Goal: Task Accomplishment & Management: Complete application form

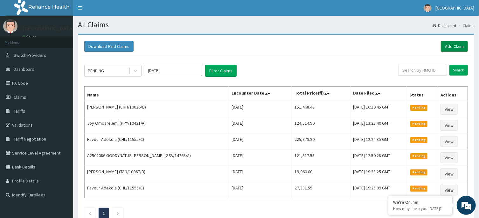
click at [445, 43] on link "Add Claim" at bounding box center [453, 46] width 27 height 11
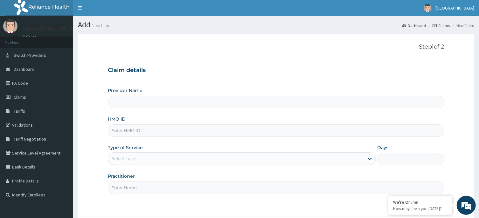
type input "R-Jolad Hospital, Agege [Salem House]"
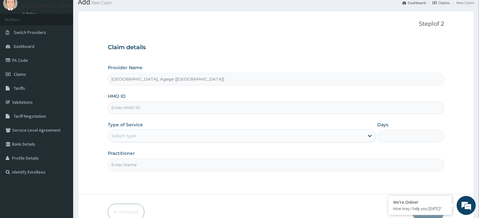
scroll to position [34, 0]
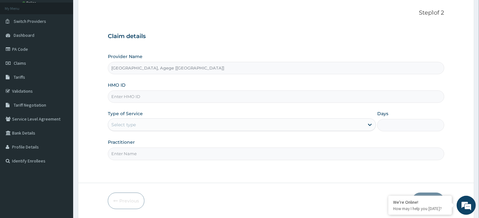
click at [150, 100] on input "HMO ID" at bounding box center [276, 97] width 336 height 12
paste input "OLP/10032/A"
type input "OLP/10032/A"
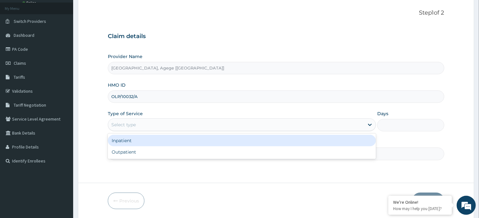
click at [167, 124] on div "Select type" at bounding box center [236, 125] width 256 height 10
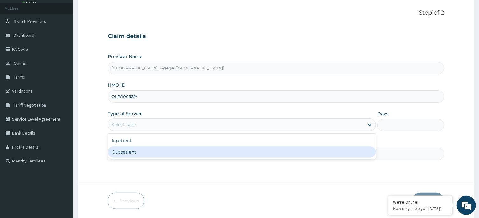
click at [156, 151] on div "Outpatient" at bounding box center [242, 152] width 268 height 11
type input "1"
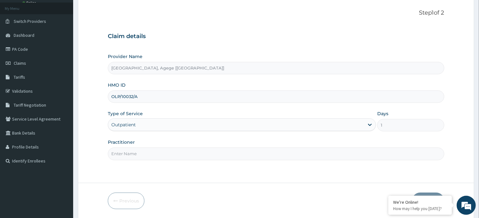
click at [133, 157] on input "Practitioner" at bounding box center [276, 154] width 336 height 12
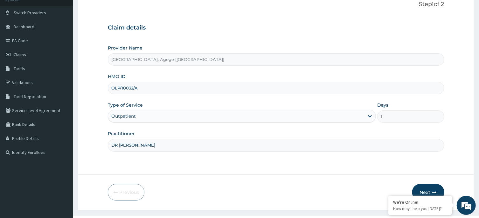
scroll to position [56, 0]
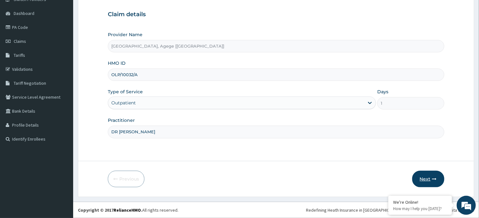
type input "DR FESTUS"
click at [426, 174] on button "Next" at bounding box center [428, 179] width 32 height 17
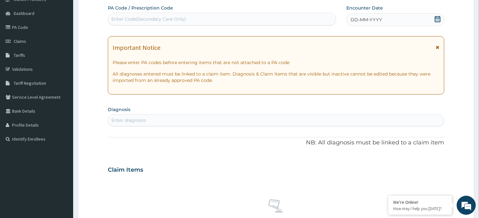
click at [437, 17] on icon at bounding box center [437, 19] width 6 height 6
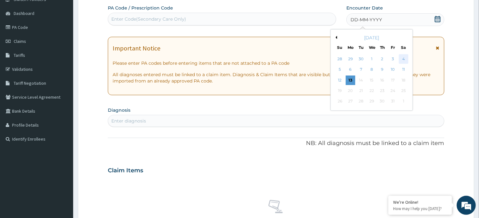
click at [402, 59] on div "4" at bounding box center [404, 59] width 10 height 10
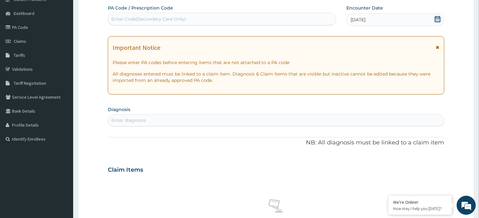
click at [191, 18] on div "Enter Code(Secondary Care Only)" at bounding box center [222, 19] width 228 height 10
paste input "PA/1D328F"
type input "PA/1D328F"
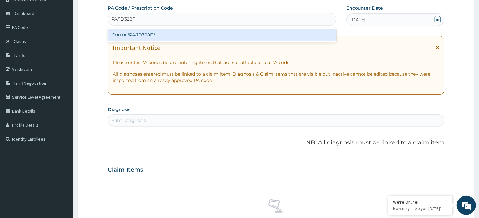
click at [148, 39] on div "Create "PA/1D328F"" at bounding box center [222, 34] width 228 height 11
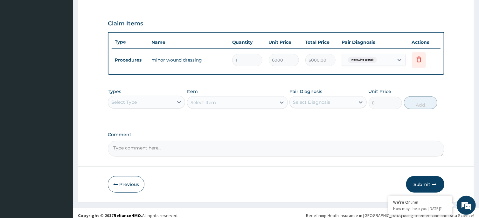
scroll to position [209, 0]
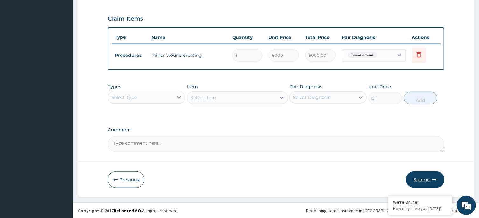
click at [427, 179] on button "Submit" at bounding box center [425, 180] width 38 height 17
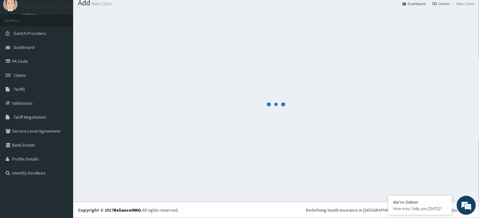
scroll to position [22, 0]
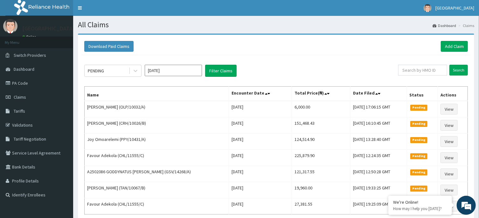
click at [281, 51] on div "Download Paid Claims Add Claim" at bounding box center [275, 46] width 383 height 11
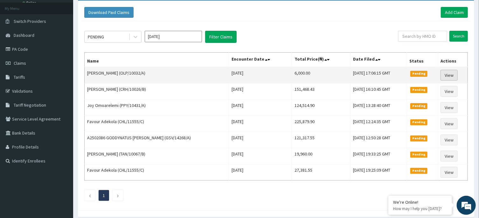
click at [444, 74] on link "View" at bounding box center [448, 75] width 17 height 11
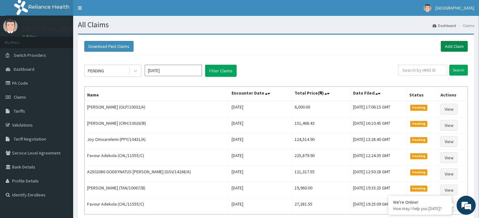
click at [453, 45] on link "Add Claim" at bounding box center [453, 46] width 27 height 11
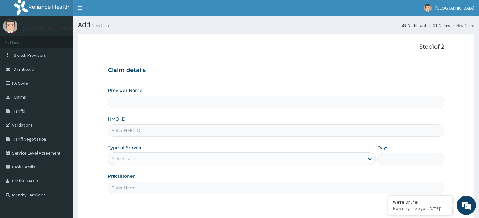
scroll to position [34, 0]
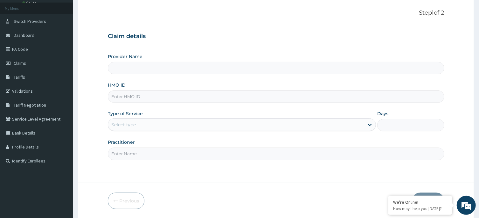
click at [151, 99] on input "HMO ID" at bounding box center [276, 97] width 336 height 12
type input "R-Jolad Hospital, Agege [Salem House]"
paste input "SNS/10073/B"
type input "SNS/10073/B"
click at [143, 126] on div "Select type" at bounding box center [236, 125] width 256 height 10
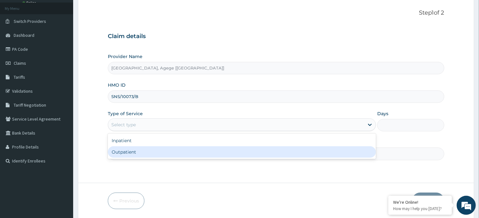
click at [146, 150] on div "Outpatient" at bounding box center [242, 152] width 268 height 11
type input "1"
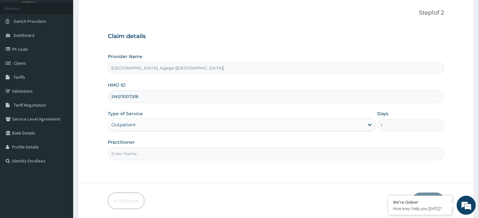
click at [144, 154] on input "Practitioner" at bounding box center [276, 154] width 336 height 12
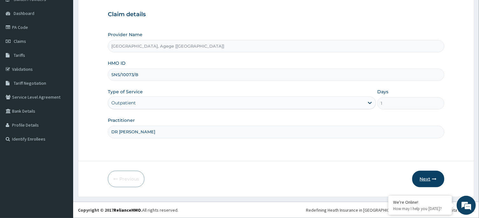
scroll to position [0, 0]
type input "DR CHIAGOZIEM"
click at [424, 177] on button "Next" at bounding box center [428, 179] width 32 height 17
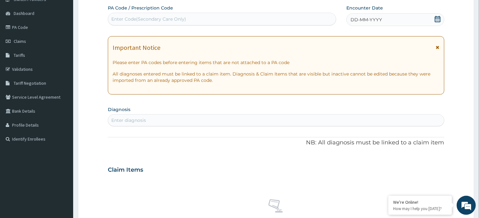
click at [366, 20] on span "DD-MM-YYYY" at bounding box center [365, 20] width 31 height 6
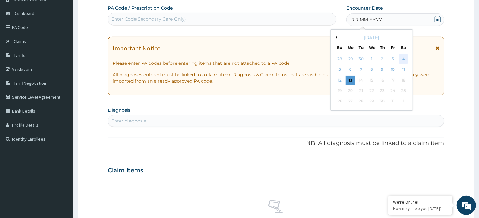
click at [403, 59] on div "4" at bounding box center [404, 59] width 10 height 10
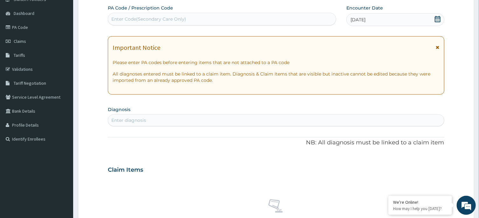
click at [208, 21] on div "Enter Code(Secondary Care Only)" at bounding box center [222, 19] width 228 height 10
click at [118, 21] on div "Enter Code(Secondary Care Only)" at bounding box center [148, 19] width 75 height 6
paste input "PA/8C4158"
type input "PA/8C4158"
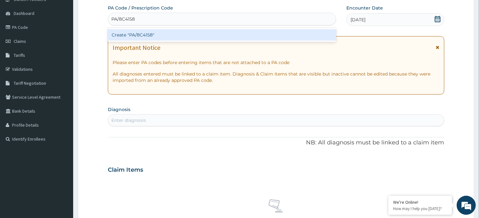
click at [152, 35] on div "Create "PA/8C4158"" at bounding box center [222, 34] width 228 height 11
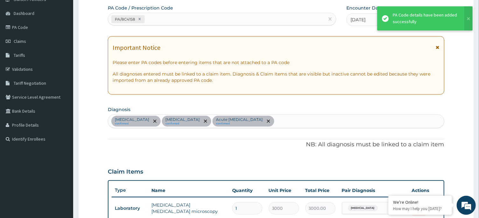
scroll to position [201, 0]
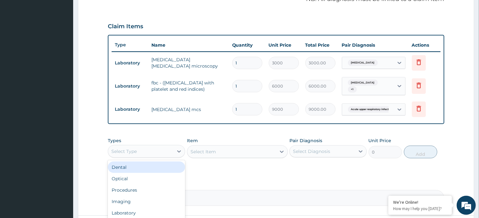
click at [127, 153] on div "Select Type" at bounding box center [123, 151] width 25 height 6
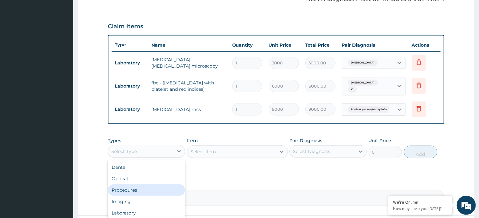
drag, startPoint x: 136, startPoint y: 189, endPoint x: 227, endPoint y: 160, distance: 95.7
click at [137, 188] on div "Procedures" at bounding box center [146, 190] width 77 height 11
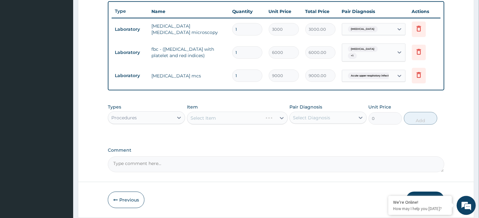
scroll to position [256, 0]
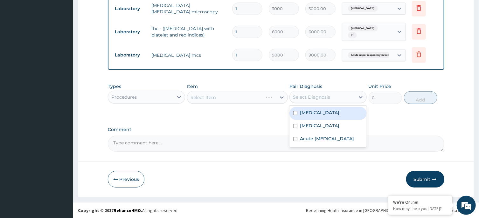
click at [317, 96] on div "Select Diagnosis" at bounding box center [311, 97] width 37 height 6
click at [325, 113] on div "Malaria" at bounding box center [327, 113] width 77 height 13
checkbox input "true"
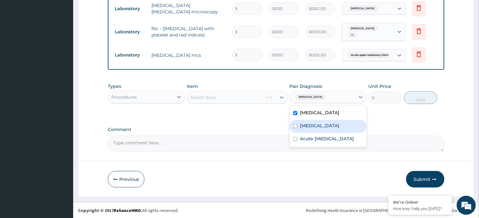
click at [332, 128] on label "Bacterial infectious disease" at bounding box center [319, 126] width 39 height 6
checkbox input "true"
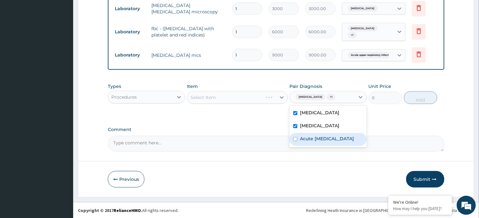
click at [329, 141] on label "Acute upper respiratory infection" at bounding box center [327, 139] width 54 height 6
checkbox input "true"
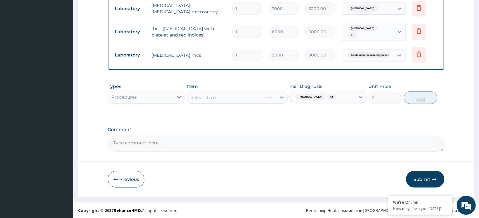
click at [225, 97] on div "Select Item" at bounding box center [237, 97] width 101 height 13
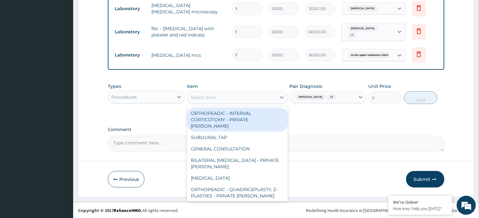
click at [231, 95] on div "Select Item" at bounding box center [231, 97] width 89 height 10
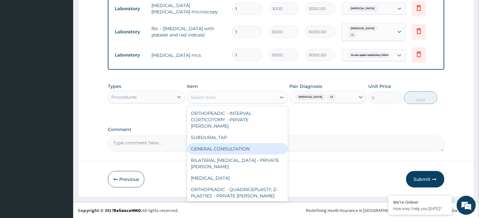
drag, startPoint x: 247, startPoint y: 145, endPoint x: 306, endPoint y: 136, distance: 60.5
click at [248, 145] on div "GENERAL CONSULTATION" at bounding box center [237, 148] width 101 height 11
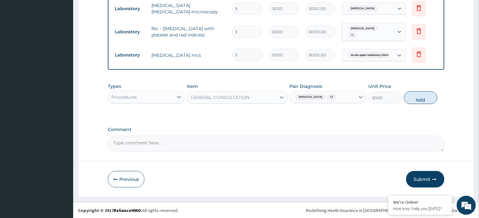
drag, startPoint x: 336, startPoint y: 122, endPoint x: 352, endPoint y: 118, distance: 16.9
click at [409, 99] on button "Add" at bounding box center [421, 98] width 34 height 13
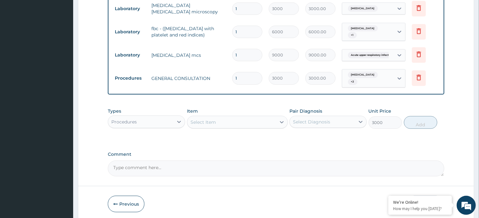
type input "0"
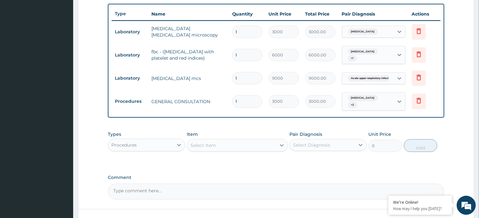
scroll to position [222, 0]
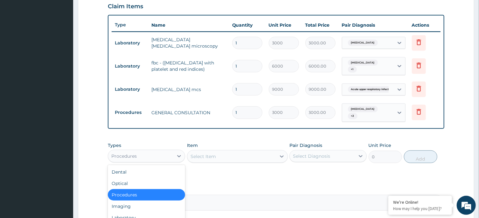
click at [161, 151] on div "Procedures" at bounding box center [140, 156] width 65 height 10
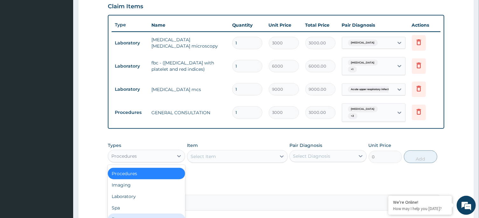
click at [146, 214] on div "Drugs" at bounding box center [146, 219] width 77 height 11
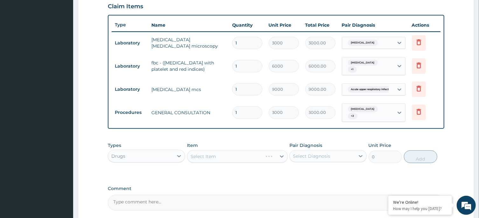
click at [319, 153] on div "Select Diagnosis" at bounding box center [311, 156] width 37 height 6
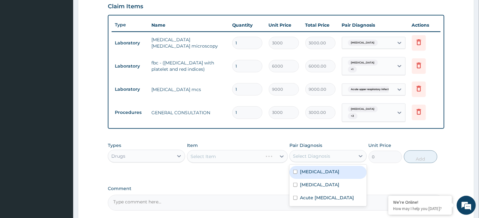
click at [319, 172] on div "Malaria" at bounding box center [327, 172] width 77 height 13
checkbox input "true"
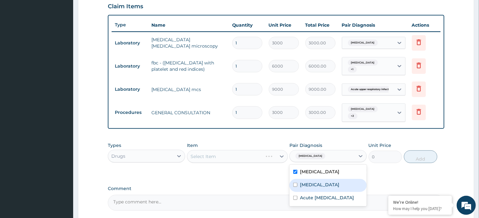
click at [321, 182] on label "Bacterial infectious disease" at bounding box center [319, 185] width 39 height 6
checkbox input "true"
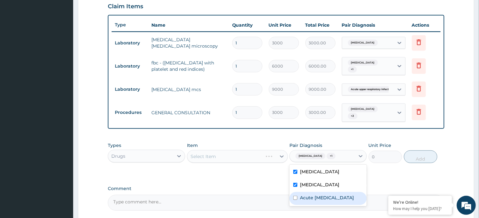
click at [324, 200] on label "Acute upper respiratory infection" at bounding box center [327, 198] width 54 height 6
checkbox input "true"
click at [225, 150] on div "Select Item" at bounding box center [237, 156] width 101 height 13
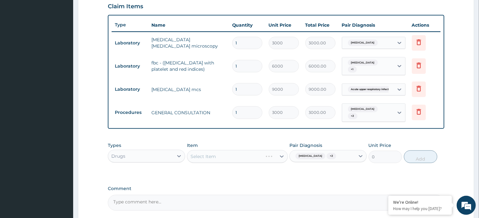
click at [226, 155] on div "Select Item" at bounding box center [237, 156] width 101 height 13
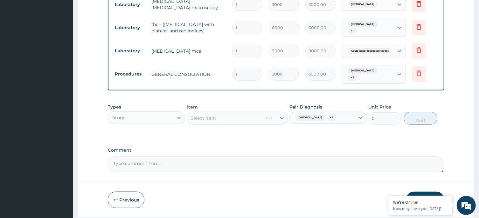
scroll to position [278, 0]
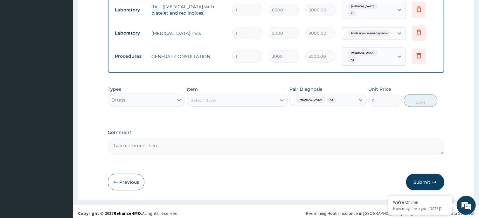
click at [243, 96] on div "Select Item" at bounding box center [231, 100] width 89 height 10
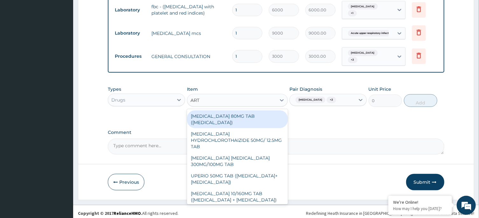
type input "ARTE"
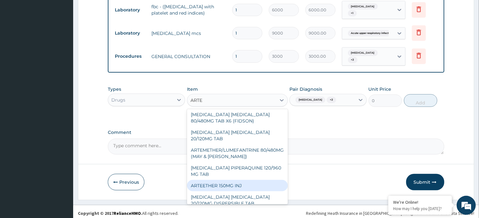
scroll to position [64, 0]
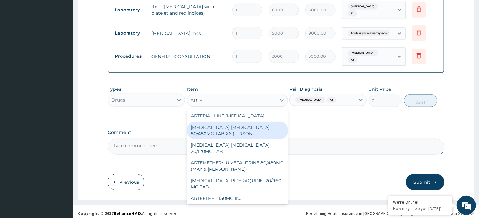
click at [230, 134] on div "ARTEMETHER LUMEFANTRINE 80/480MG TAB X6 (FIDSON)" at bounding box center [237, 131] width 101 height 18
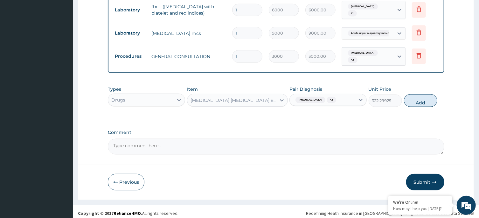
click at [427, 98] on button "Add" at bounding box center [421, 100] width 34 height 13
type input "0"
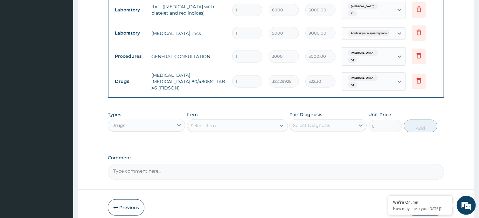
click at [247, 80] on input "1" at bounding box center [247, 81] width 30 height 12
type input "0.00"
type input "6"
type input "1933.80"
type input "6"
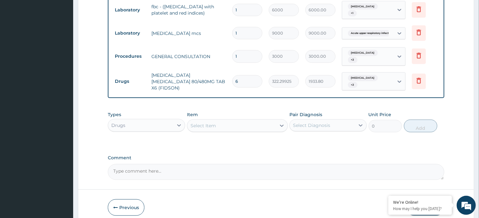
click at [217, 121] on div "Select Item" at bounding box center [231, 126] width 89 height 10
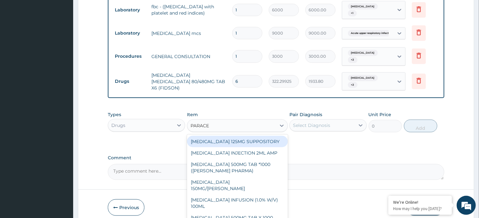
type input "PARACET"
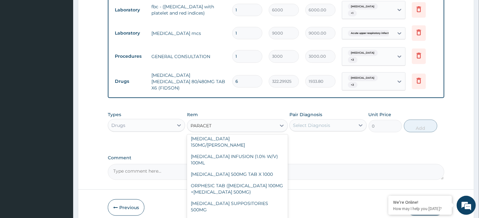
scroll to position [38, 0]
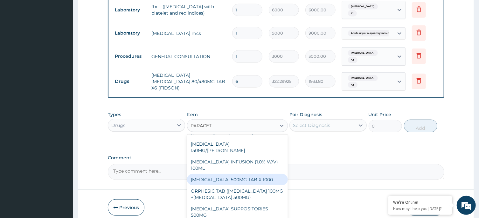
click at [261, 174] on div "PARACETAMOL 500MG TAB X 1000" at bounding box center [237, 179] width 101 height 11
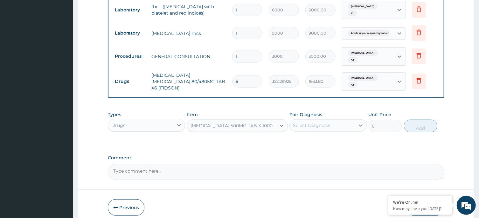
type input "22.4"
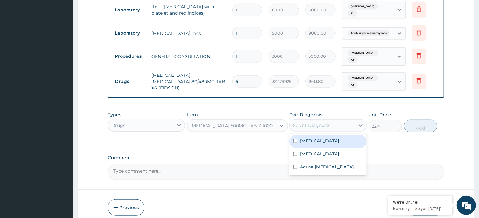
click at [327, 123] on div "Select Diagnosis" at bounding box center [322, 125] width 65 height 10
click at [322, 137] on div "Malaria" at bounding box center [327, 141] width 77 height 13
checkbox input "true"
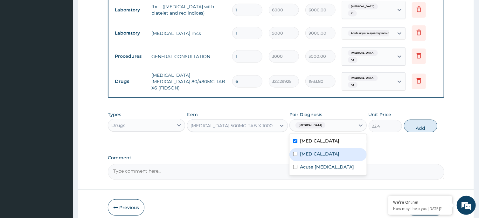
drag, startPoint x: 322, startPoint y: 145, endPoint x: 323, endPoint y: 150, distance: 5.1
click at [322, 151] on label "Bacterial infectious disease" at bounding box center [319, 154] width 39 height 6
checkbox input "true"
click at [324, 164] on label "Acute upper respiratory infection" at bounding box center [327, 167] width 54 height 6
checkbox input "true"
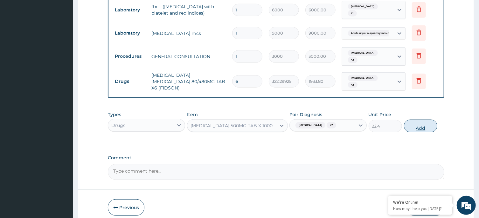
click at [420, 120] on button "Add" at bounding box center [421, 126] width 34 height 13
type input "0"
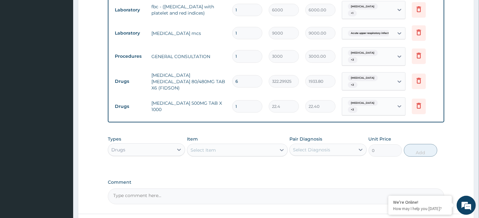
type input "18"
type input "403.20"
type input "18"
click at [256, 155] on div "Types Drugs Item Select Item Pair Diagnosis Select Diagnosis Unit Price 0 Add" at bounding box center [276, 151] width 336 height 37
click at [161, 145] on div "Drugs" at bounding box center [140, 150] width 65 height 10
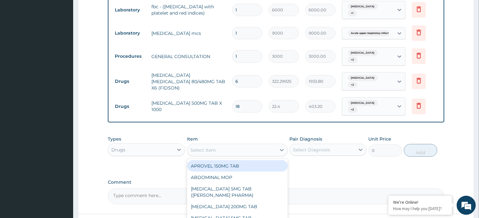
click at [208, 144] on div "Select Item" at bounding box center [237, 150] width 101 height 13
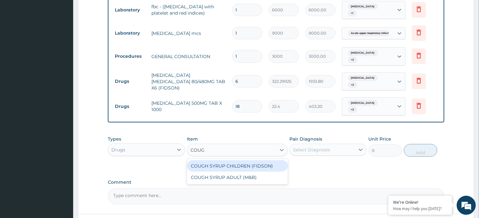
type input "COUGH"
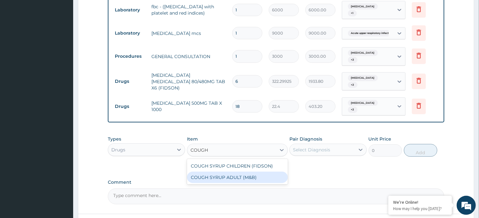
drag, startPoint x: 215, startPoint y: 168, endPoint x: 226, endPoint y: 166, distance: 11.1
click at [215, 172] on div "COUGH SYRUP ADULT (M&B)" at bounding box center [237, 177] width 101 height 11
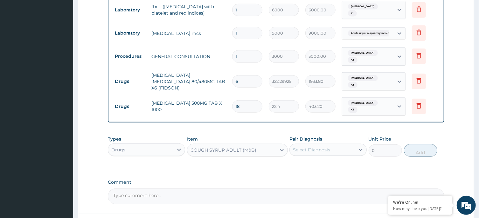
type input "1312.5"
drag, startPoint x: 321, startPoint y: 138, endPoint x: 321, endPoint y: 142, distance: 3.8
click at [321, 147] on div "Select Diagnosis" at bounding box center [311, 150] width 37 height 6
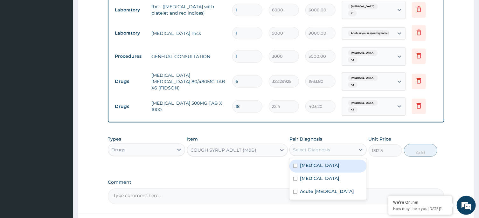
drag, startPoint x: 317, startPoint y: 156, endPoint x: 317, endPoint y: 168, distance: 11.4
click at [317, 160] on div "Malaria" at bounding box center [327, 166] width 77 height 13
checkbox input "true"
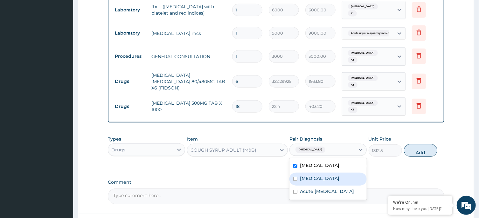
drag, startPoint x: 317, startPoint y: 171, endPoint x: 318, endPoint y: 184, distance: 12.7
click at [317, 174] on div "Bacterial infectious disease" at bounding box center [327, 179] width 77 height 13
checkbox input "true"
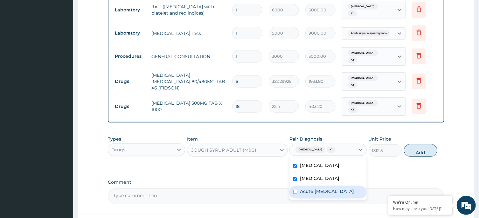
drag, startPoint x: 318, startPoint y: 184, endPoint x: 373, endPoint y: 179, distance: 54.9
click at [318, 188] on label "Acute upper respiratory infection" at bounding box center [327, 191] width 54 height 6
checkbox input "true"
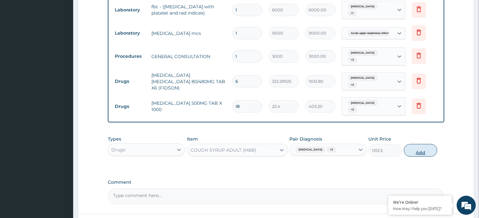
click at [415, 144] on button "Add" at bounding box center [421, 150] width 34 height 13
type input "0"
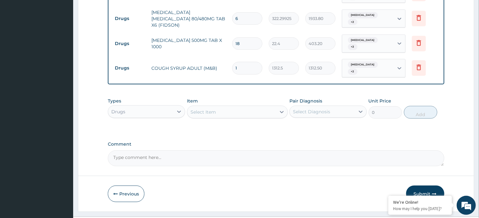
scroll to position [343, 0]
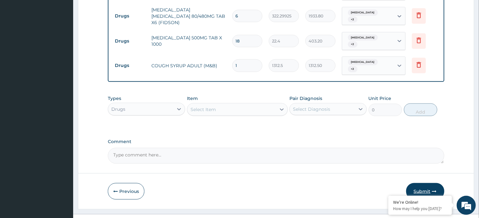
click at [426, 183] on button "Submit" at bounding box center [425, 191] width 38 height 17
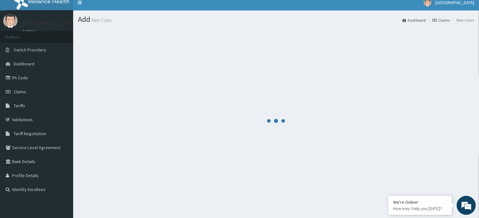
scroll to position [0, 0]
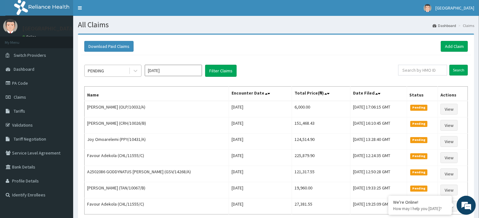
click at [102, 69] on div "PENDING" at bounding box center [96, 71] width 16 height 6
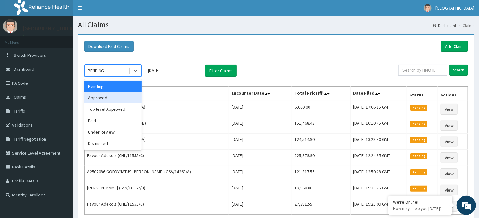
click at [119, 92] on div "Approved" at bounding box center [112, 97] width 57 height 11
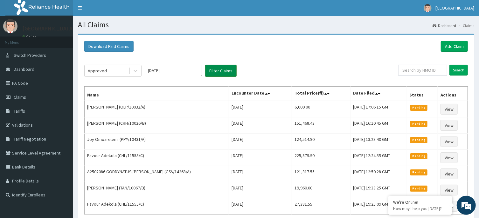
click at [222, 72] on button "Filter Claims" at bounding box center [220, 71] width 31 height 12
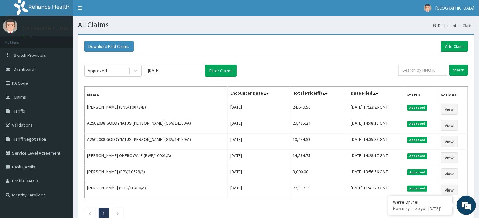
click at [320, 59] on div "Approved Oct 2025 Filter Claims Search Name Encounter Date Total Price(₦) Date …" at bounding box center [276, 140] width 390 height 170
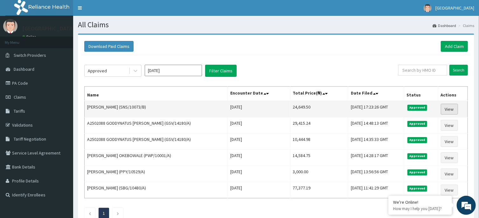
click at [447, 105] on link "View" at bounding box center [448, 109] width 17 height 11
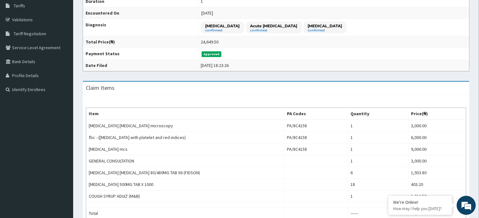
scroll to position [13, 0]
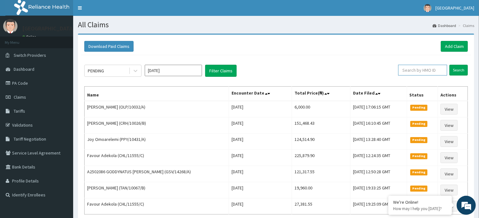
paste input "GSV/14268/A"
type input "GSV/14268/A"
click at [454, 70] on input "Search" at bounding box center [458, 70] width 18 height 11
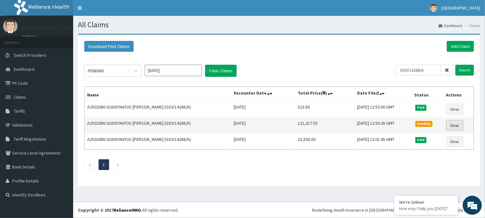
click at [450, 128] on link "View" at bounding box center [454, 125] width 17 height 11
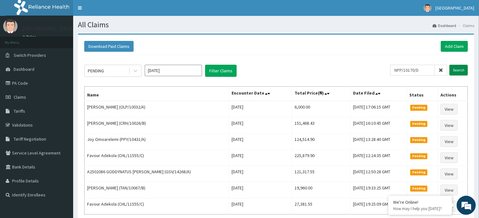
type input "NPP/10170/D"
click at [460, 66] on input "Search" at bounding box center [458, 70] width 18 height 11
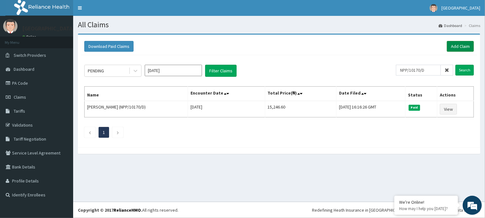
click at [464, 42] on link "Add Claim" at bounding box center [460, 46] width 27 height 11
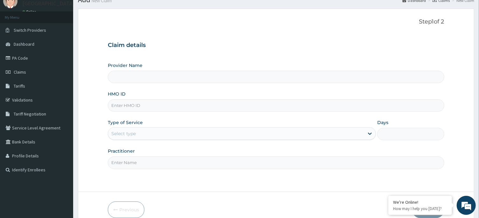
scroll to position [56, 0]
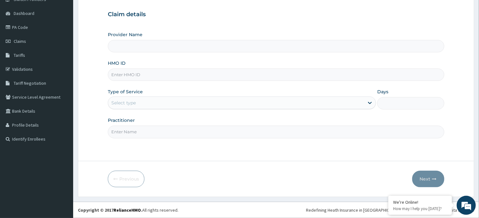
type input "[GEOGRAPHIC_DATA], Agege [[GEOGRAPHIC_DATA]]"
paste input "NPP/10170/D"
type input "NPP/10170/D"
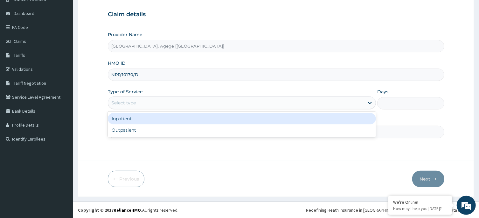
click at [150, 102] on div "Select type" at bounding box center [236, 103] width 256 height 10
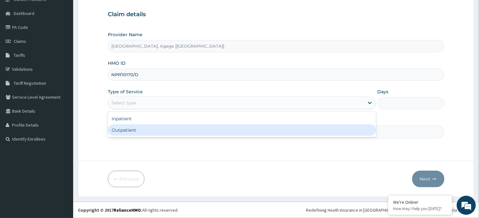
click at [145, 128] on div "Outpatient" at bounding box center [242, 130] width 268 height 11
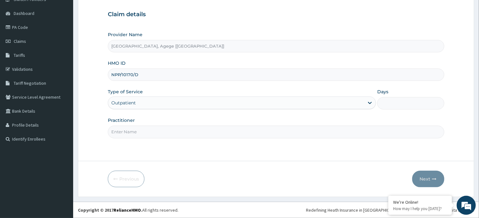
type input "1"
click at [177, 135] on input "Practitioner" at bounding box center [276, 132] width 336 height 12
type input "DR CHIAGOZIEM"
click at [427, 178] on button "Next" at bounding box center [428, 179] width 32 height 17
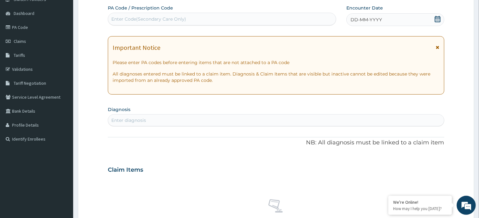
scroll to position [22, 0]
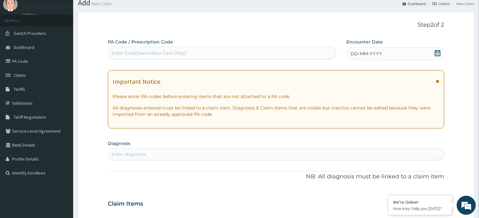
click at [128, 49] on div "Enter Code(Secondary Care Only)" at bounding box center [222, 53] width 228 height 10
paste input "PA/AC0C25"
type input "PA/AC0C25"
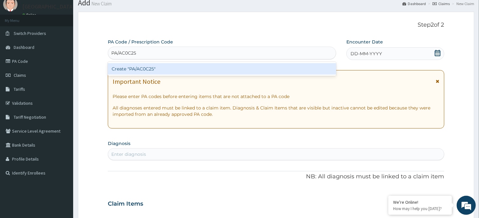
click at [145, 69] on div "Create "PA/AC0C25"" at bounding box center [222, 68] width 228 height 11
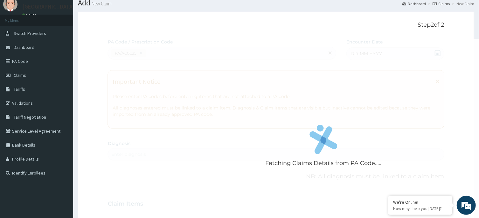
scroll to position [199, 0]
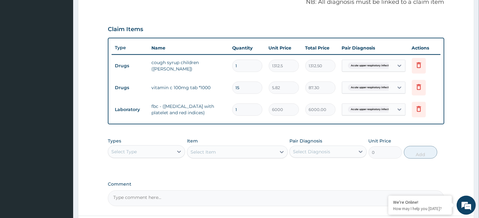
click at [165, 145] on div "Types Select Type" at bounding box center [146, 148] width 77 height 21
click at [165, 151] on div "Select Type" at bounding box center [140, 152] width 65 height 10
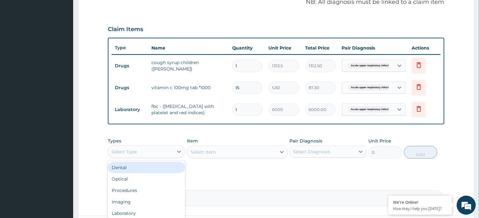
scroll to position [253, 0]
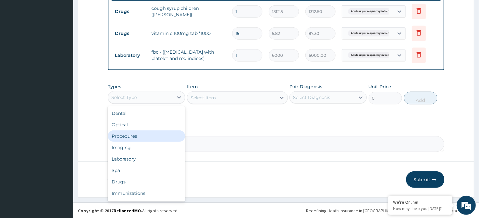
click at [148, 134] on div "Procedures" at bounding box center [146, 136] width 77 height 11
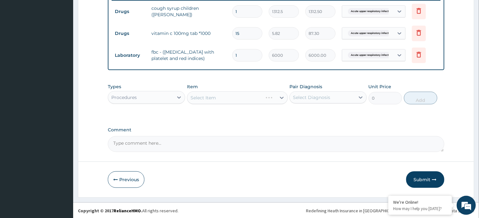
click at [234, 98] on div "Select Item" at bounding box center [237, 98] width 101 height 13
click at [311, 95] on div "Select Diagnosis" at bounding box center [311, 97] width 37 height 6
click at [314, 110] on label "Acute upper respiratory infection" at bounding box center [327, 113] width 54 height 6
checkbox input "true"
click at [242, 102] on div "Select Item" at bounding box center [237, 98] width 101 height 13
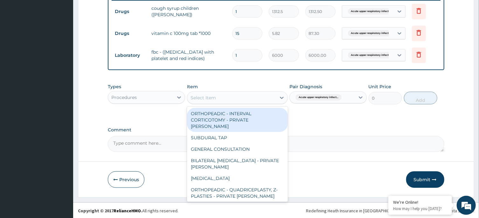
click at [231, 99] on div "Select Item" at bounding box center [231, 98] width 89 height 10
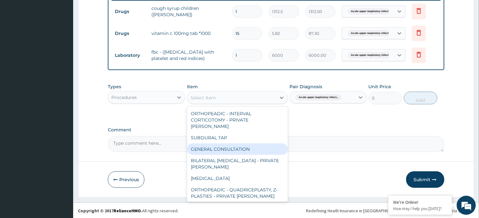
click at [217, 144] on div "GENERAL CONSULTATION" at bounding box center [237, 149] width 101 height 11
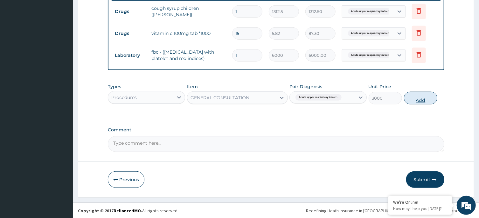
click at [425, 95] on button "Add" at bounding box center [421, 98] width 34 height 13
type input "0"
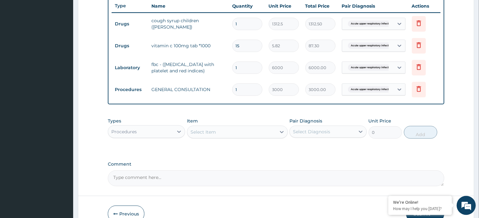
scroll to position [275, 0]
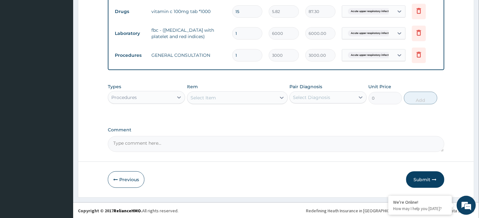
click at [147, 94] on div "Procedures" at bounding box center [140, 97] width 65 height 10
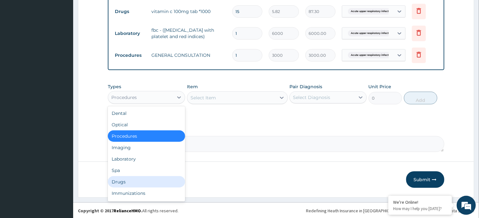
click at [126, 178] on div "Drugs" at bounding box center [146, 181] width 77 height 11
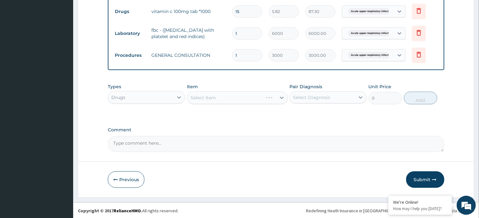
click at [228, 97] on div "Select Item" at bounding box center [237, 98] width 101 height 13
drag, startPoint x: 313, startPoint y: 96, endPoint x: 315, endPoint y: 105, distance: 9.1
click at [313, 97] on div "Select Diagnosis" at bounding box center [311, 97] width 37 height 6
click at [316, 114] on label "Acute upper respiratory infection" at bounding box center [327, 113] width 54 height 6
checkbox input "true"
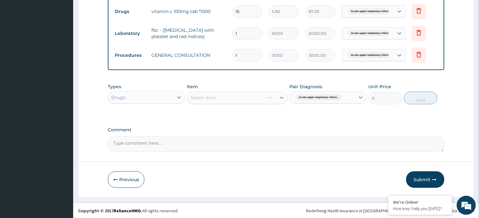
click at [238, 97] on div "Select Item" at bounding box center [237, 98] width 101 height 13
click at [242, 100] on div "Select Item" at bounding box center [231, 98] width 89 height 10
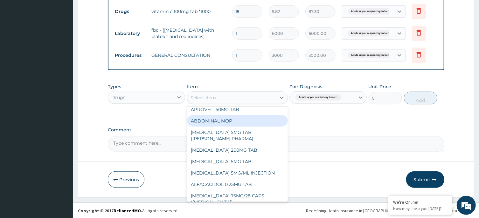
scroll to position [0, 0]
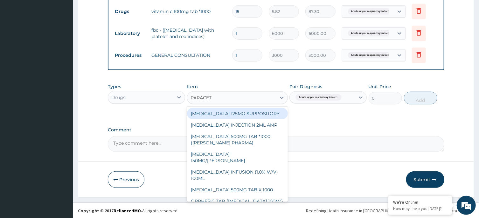
type input "PARACETA"
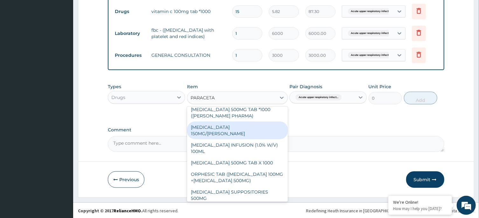
scroll to position [64, 0]
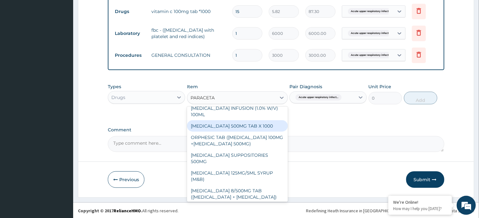
click at [252, 120] on div "PARACETAMOL 500MG TAB X 1000" at bounding box center [237, 125] width 101 height 11
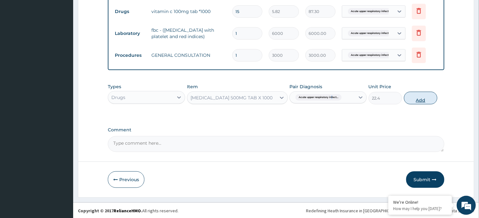
drag, startPoint x: 334, startPoint y: 113, endPoint x: 413, endPoint y: 100, distance: 79.2
click at [335, 113] on div "Types Drugs Item PARACETAMOL 500MG TAB X 1000 Pair Diagnosis Acute upper respir…" at bounding box center [276, 98] width 336 height 37
click at [427, 97] on button "Add" at bounding box center [421, 98] width 34 height 13
type input "0"
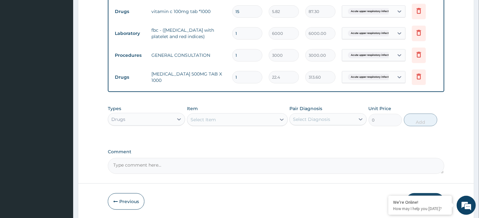
type input "14"
type input "313.60"
type input "14"
click at [209, 152] on label "Comment" at bounding box center [276, 151] width 336 height 5
click at [209, 158] on textarea "Comment" at bounding box center [276, 166] width 336 height 16
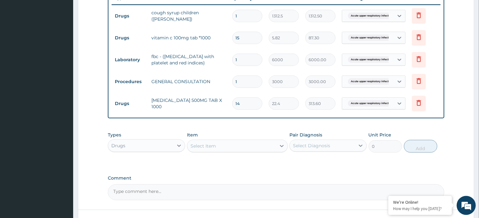
scroll to position [241, 0]
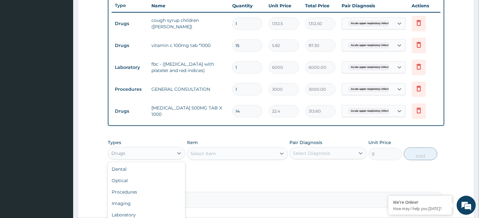
click at [160, 158] on div "Drugs" at bounding box center [140, 153] width 65 height 10
click at [231, 147] on div "Item Select Item" at bounding box center [237, 150] width 101 height 21
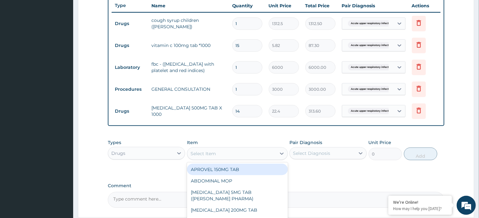
click at [231, 151] on div "Select Item" at bounding box center [231, 154] width 89 height 10
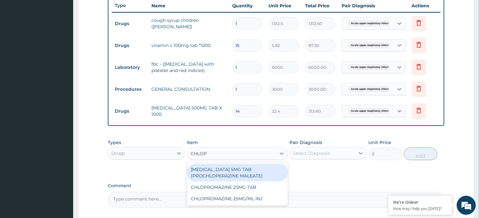
type input "CHLO"
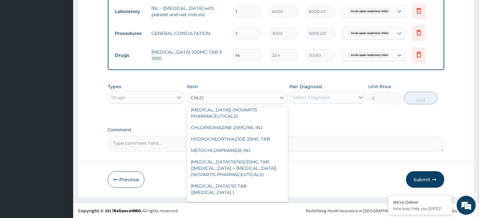
scroll to position [351, 0]
click at [240, 91] on div "CHLORPHENIRAMINE SYRUP (M&B)" at bounding box center [237, 85] width 101 height 11
type input "962.5"
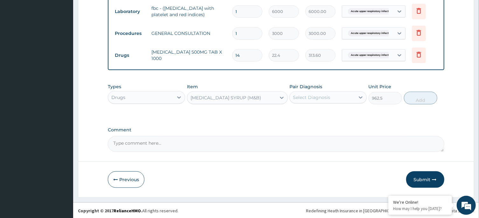
click at [316, 96] on div "Select Diagnosis" at bounding box center [311, 97] width 37 height 6
drag, startPoint x: 316, startPoint y: 113, endPoint x: 381, endPoint y: 94, distance: 67.7
click at [316, 113] on label "Acute upper respiratory infection" at bounding box center [327, 113] width 54 height 6
checkbox input "true"
click at [413, 98] on button "Add" at bounding box center [421, 98] width 34 height 13
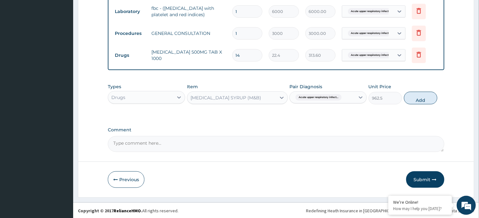
type input "0"
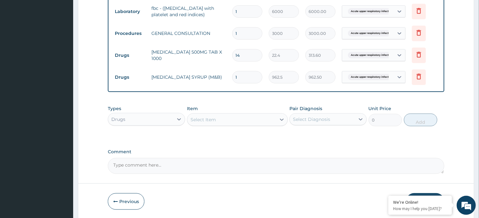
click at [142, 117] on div "Drugs" at bounding box center [140, 119] width 65 height 10
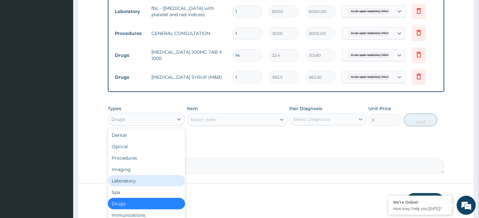
drag, startPoint x: 150, startPoint y: 178, endPoint x: 224, endPoint y: 148, distance: 79.4
click at [152, 176] on div "Laboratory" at bounding box center [146, 180] width 77 height 11
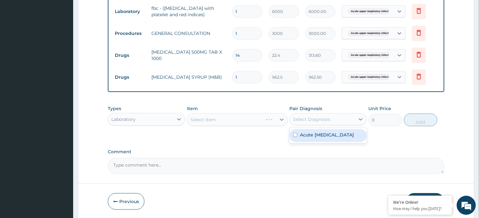
click at [325, 118] on div "Select Diagnosis" at bounding box center [311, 119] width 37 height 6
click at [320, 138] on label "Acute upper respiratory infection" at bounding box center [327, 135] width 54 height 6
checkbox input "true"
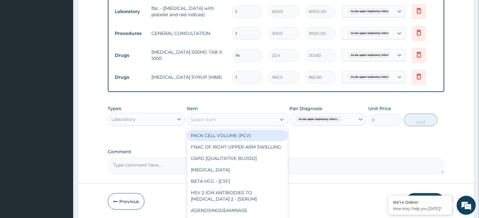
click at [233, 121] on div "Select Item" at bounding box center [231, 120] width 89 height 10
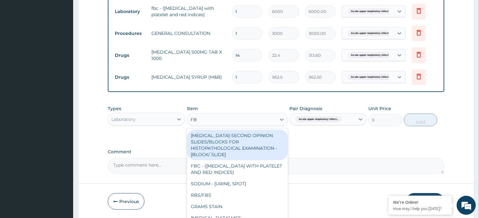
type input "FBC"
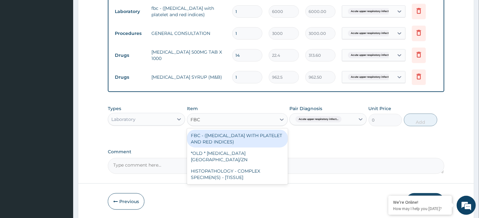
click at [246, 133] on div "FBC - (FULL BLOOD COUNT WITH PLATELET AND RED INDICES)" at bounding box center [237, 139] width 101 height 18
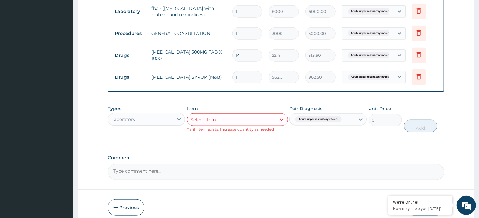
drag, startPoint x: 283, startPoint y: 146, endPoint x: 235, endPoint y: 132, distance: 49.3
click at [214, 121] on div "Select Item" at bounding box center [202, 120] width 25 height 6
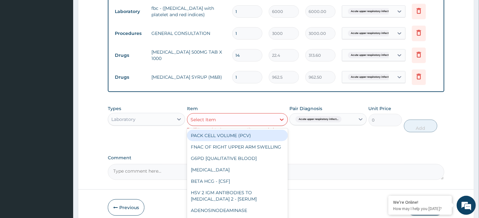
scroll to position [229, 0]
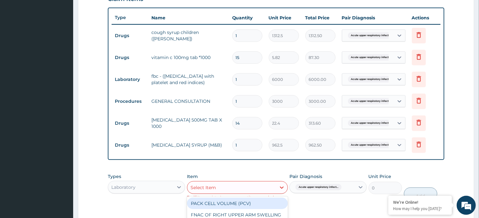
click at [338, 191] on div "Acute upper respiratory infect..." at bounding box center [322, 187] width 65 height 11
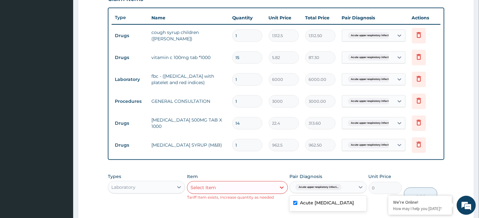
click at [333, 167] on div "PA Code / Prescription Code PA/AC0C25 Encounter Date 06-10-2025 Important Notic…" at bounding box center [276, 40] width 336 height 416
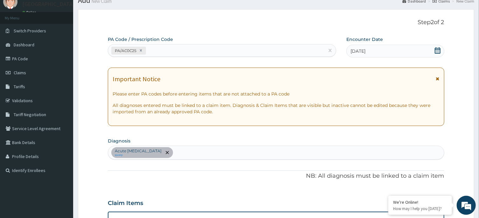
scroll to position [0, 0]
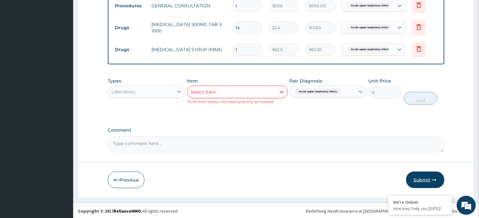
click at [422, 179] on button "Submit" at bounding box center [425, 180] width 38 height 17
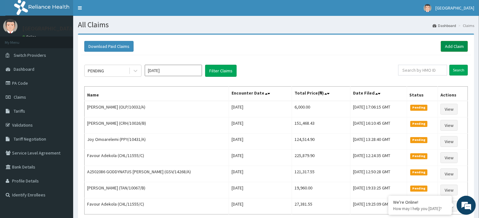
click at [448, 47] on link "Add Claim" at bounding box center [453, 46] width 27 height 11
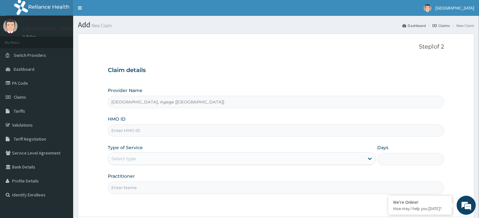
type input "[GEOGRAPHIC_DATA], Agege [[GEOGRAPHIC_DATA]]"
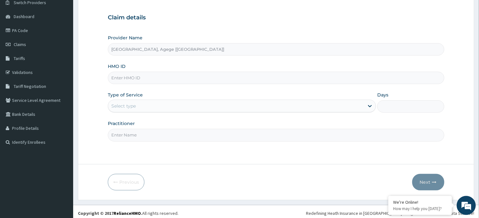
scroll to position [56, 0]
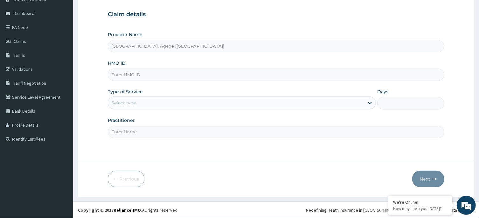
click at [160, 75] on input "HMO ID" at bounding box center [276, 75] width 336 height 12
paste input "PLL/10116/A"
type input "PLL/10116/A"
click at [170, 101] on div "Select type" at bounding box center [236, 103] width 256 height 10
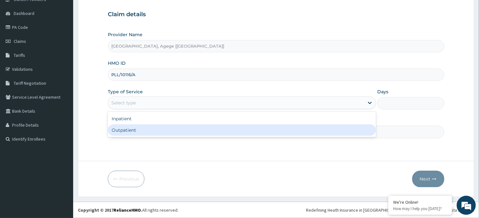
click at [156, 131] on div "Outpatient" at bounding box center [242, 130] width 268 height 11
type input "1"
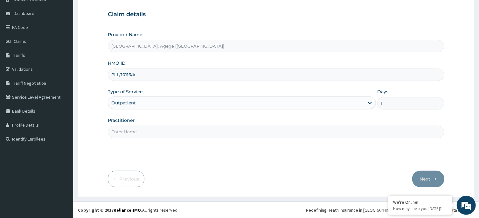
click at [161, 128] on input "Practitioner" at bounding box center [276, 132] width 336 height 12
type input "DR OBAFEMI"
click at [432, 180] on icon "button" at bounding box center [434, 179] width 4 height 4
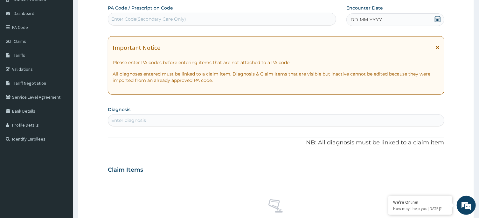
click at [211, 16] on div "Enter Code(Secondary Care Only)" at bounding box center [222, 19] width 228 height 10
paste input "PA/FC5319"
type input "PA/FC5319"
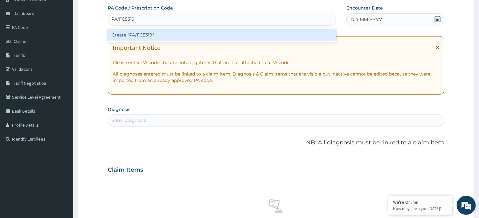
click at [187, 34] on div "Create "PA/FC5319"" at bounding box center [222, 34] width 228 height 11
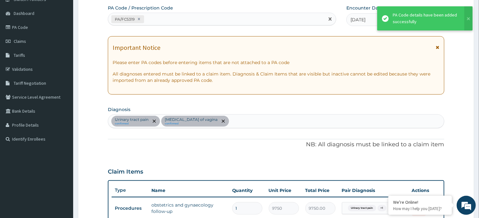
click at [175, 20] on div "PA/FC5319" at bounding box center [216, 19] width 216 height 10
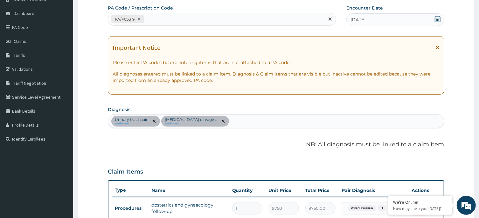
paste input "PA/499581"
type input "PA/499581"
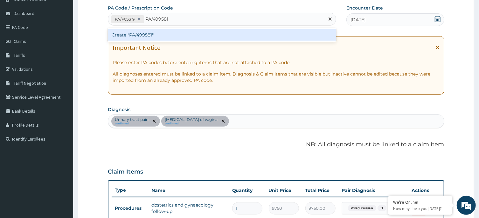
click at [165, 37] on div "Create "PA/499581"" at bounding box center [222, 34] width 228 height 11
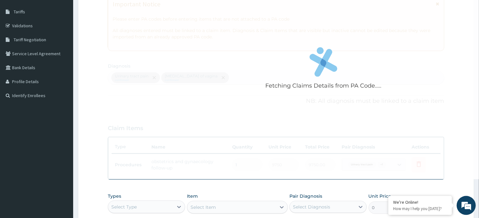
scroll to position [124, 0]
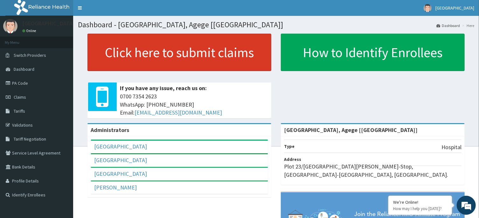
click at [202, 48] on link "Click here to submit claims" at bounding box center [179, 53] width 184 height 38
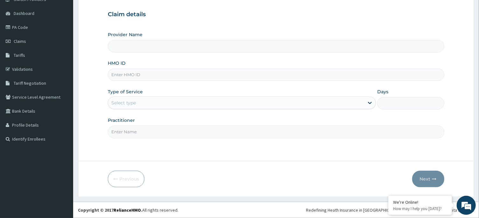
scroll to position [56, 0]
type input "[GEOGRAPHIC_DATA], Agege [[GEOGRAPHIC_DATA]]"
paste input "PA/499581"
drag, startPoint x: 144, startPoint y: 76, endPoint x: 108, endPoint y: 75, distance: 35.9
click at [108, 75] on input "PA/499581" at bounding box center [276, 75] width 336 height 12
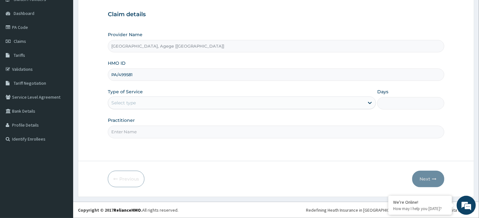
paste input "LL/10116/A"
type input "PLL/10116/A"
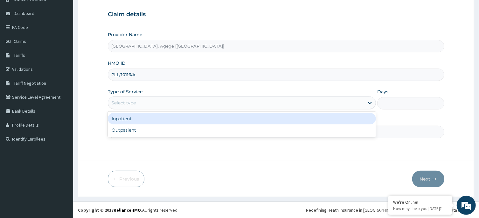
click at [139, 101] on div "Select type" at bounding box center [236, 103] width 256 height 10
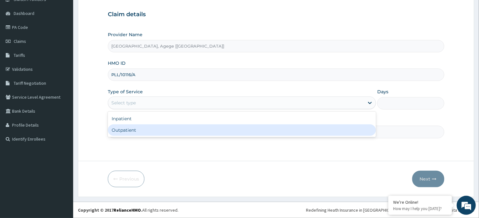
click at [141, 133] on div "Outpatient" at bounding box center [242, 130] width 268 height 11
type input "1"
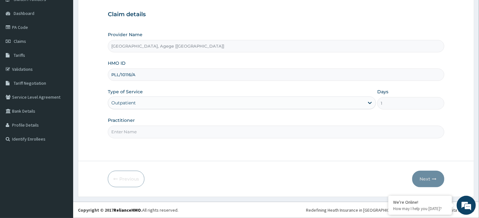
click at [137, 136] on input "Practitioner" at bounding box center [276, 132] width 336 height 12
type input "DR OBAFEMI"
click at [435, 184] on button "Next" at bounding box center [428, 179] width 32 height 17
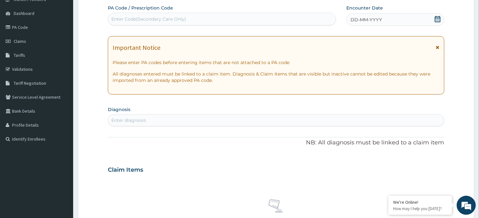
click at [180, 21] on div "Enter Code(Secondary Care Only)" at bounding box center [148, 19] width 75 height 6
paste input "PA/FC5319"
type input "PA/FC5319"
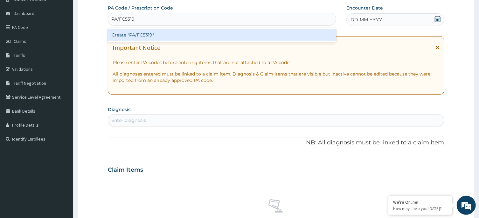
click at [157, 39] on div "Create "PA/FC5319"" at bounding box center [222, 34] width 228 height 11
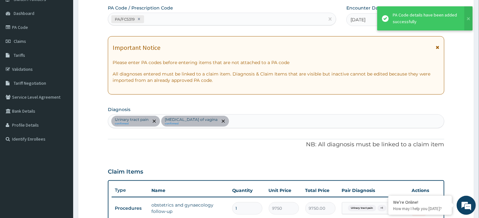
click at [156, 21] on div "PA/FC5319" at bounding box center [216, 19] width 216 height 10
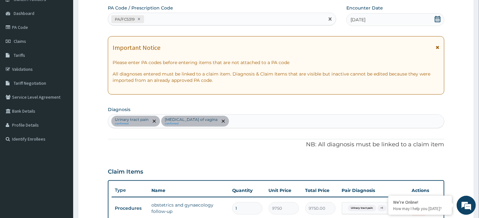
paste input "PA/499581"
type input "PA/499581"
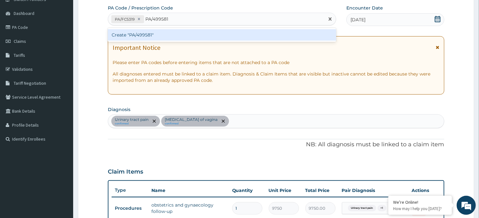
click at [173, 39] on div "Create "PA/499581"" at bounding box center [222, 34] width 228 height 11
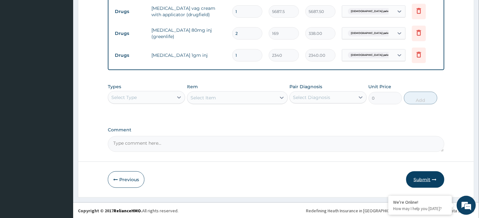
click at [431, 179] on button "Submit" at bounding box center [425, 180] width 38 height 17
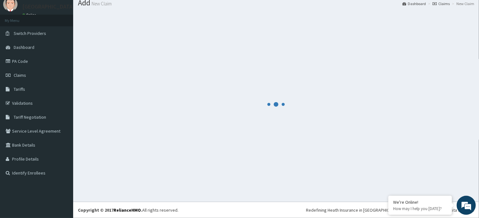
scroll to position [22, 0]
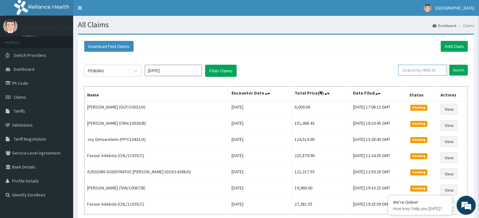
paste input "PA/499581"
drag, startPoint x: 414, startPoint y: 71, endPoint x: 386, endPoint y: 72, distance: 28.6
click at [390, 72] on input "PA/499581" at bounding box center [412, 70] width 44 height 11
paste input "LL/10116/A"
type input "PLL/10116/A"
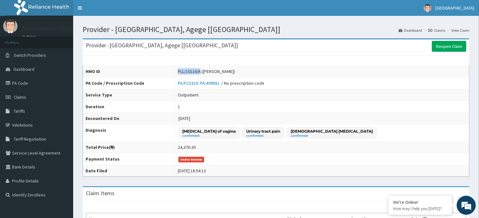
drag, startPoint x: 180, startPoint y: 70, endPoint x: 203, endPoint y: 72, distance: 23.6
click at [203, 72] on div "PLL/10116/A ([PERSON_NAME])" at bounding box center [206, 71] width 57 height 6
copy div "PLL/10116/A"
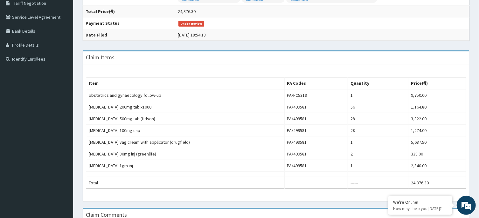
scroll to position [235, 0]
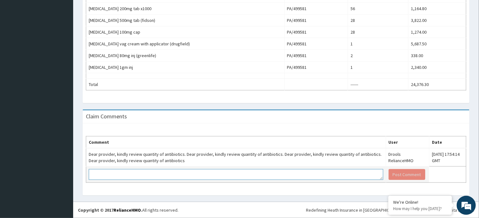
click at [124, 174] on textarea at bounding box center [236, 174] width 294 height 11
type textarea "k"
type textarea "Kindly note that all antibotics were sent in for approval."
click at [390, 176] on button "Post Comment" at bounding box center [406, 174] width 37 height 11
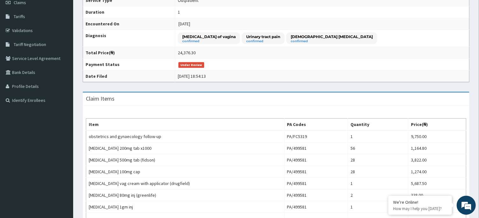
scroll to position [65, 0]
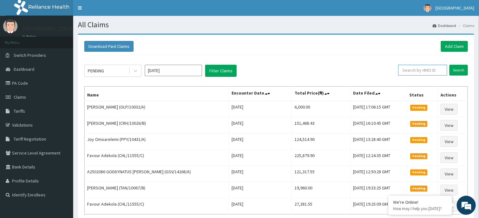
drag, startPoint x: 416, startPoint y: 71, endPoint x: 419, endPoint y: 102, distance: 30.6
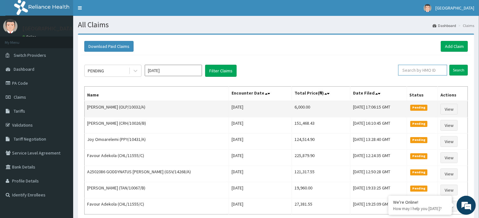
paste input "PLL/10116/A"
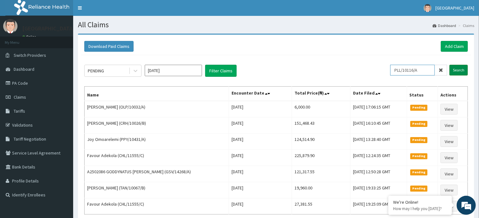
type input "PLL/10116/A"
click at [457, 71] on input "Search" at bounding box center [458, 70] width 18 height 11
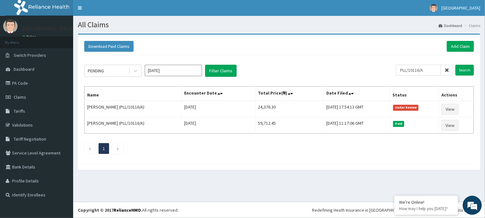
click at [447, 71] on icon at bounding box center [446, 70] width 4 height 4
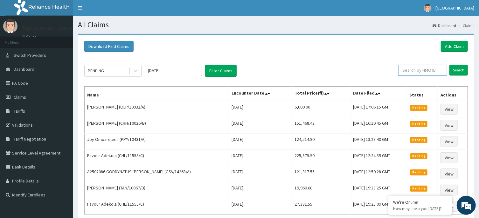
paste input "GSV/14268/A"
type input "GSV/14268/A"
click at [461, 66] on input "Search" at bounding box center [458, 70] width 18 height 11
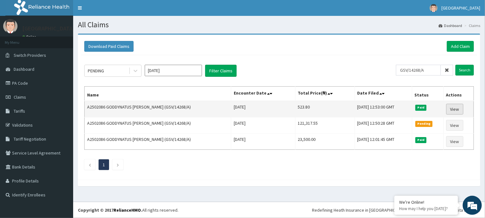
click at [450, 108] on link "View" at bounding box center [454, 109] width 17 height 11
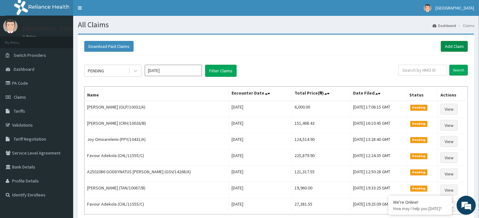
click at [457, 45] on link "Add Claim" at bounding box center [453, 46] width 27 height 11
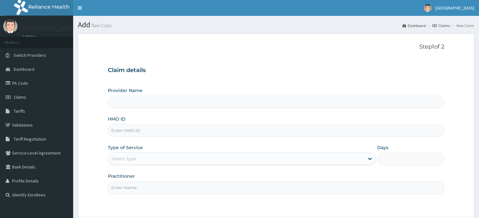
scroll to position [56, 0]
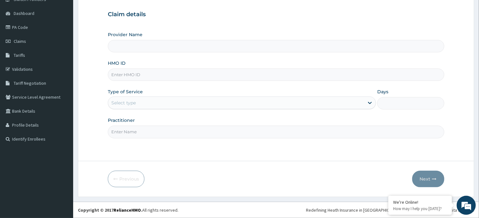
type input "R-Jolad Hospital, Agege [Salem House]"
paste input "SNS/10073/E"
type input "SNS/10073/E"
click at [131, 106] on div "Select type" at bounding box center [236, 103] width 256 height 10
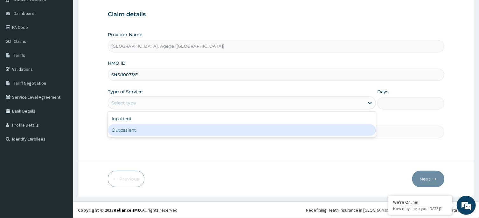
click at [134, 129] on div "Outpatient" at bounding box center [242, 130] width 268 height 11
type input "1"
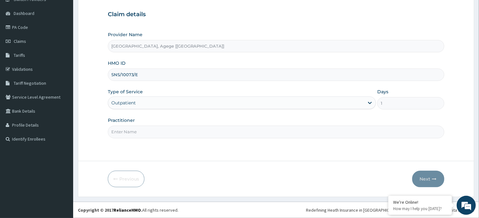
click at [125, 128] on input "Practitioner" at bounding box center [276, 132] width 336 height 12
type input "DR OSITA"
click at [423, 175] on button "Next" at bounding box center [428, 179] width 32 height 17
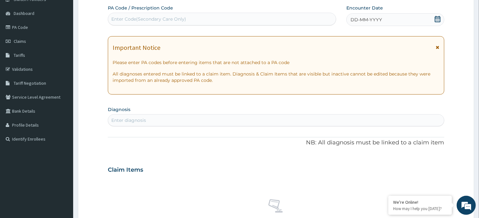
click at [219, 17] on div "Enter Code(Secondary Care Only)" at bounding box center [222, 19] width 228 height 10
paste input "PA/39010D"
type input "PA/39010D"
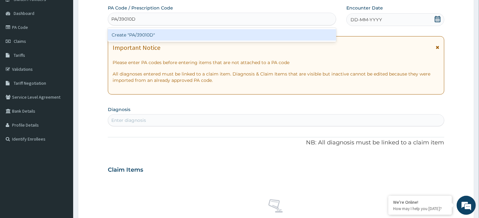
click at [152, 36] on div "Create "PA/39010D"" at bounding box center [222, 34] width 228 height 11
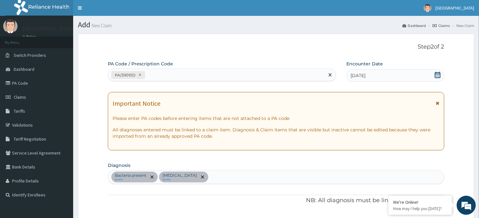
click at [162, 77] on div "PA/39010D" at bounding box center [216, 75] width 216 height 10
paste input "PA/8820D8"
type input "PA/8820D8"
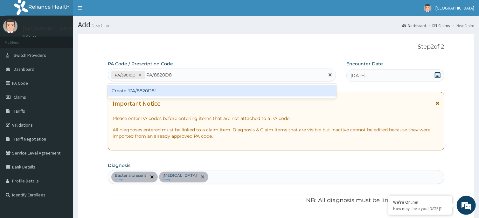
click at [174, 90] on div "Create "PA/8820D8"" at bounding box center [222, 90] width 228 height 11
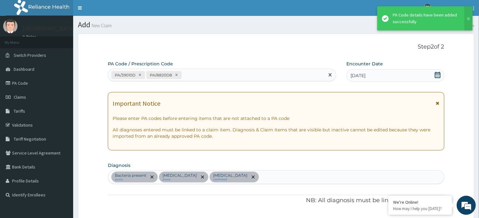
click at [198, 77] on div "PA/39010D PA/8820D8" at bounding box center [216, 75] width 216 height 10
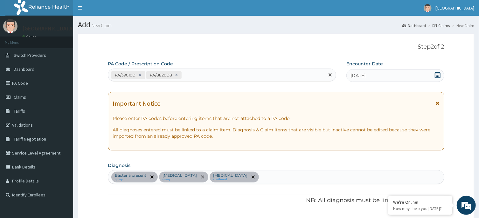
paste input "PA/B94DB5"
type input "PA/B94DB5"
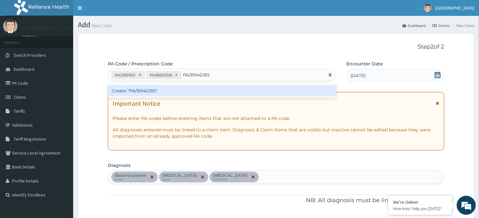
click at [204, 88] on div "Create "PA/B94DB5"" at bounding box center [222, 90] width 228 height 11
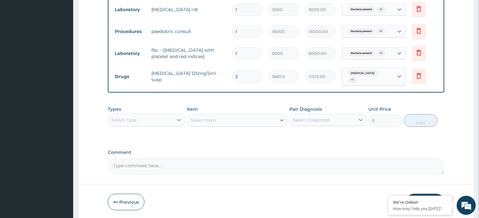
scroll to position [242, 0]
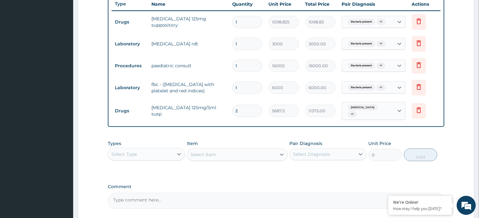
click at [139, 152] on div "Select Type" at bounding box center [140, 154] width 65 height 10
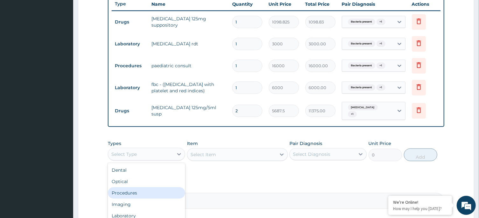
click at [147, 188] on div "Procedures" at bounding box center [146, 193] width 77 height 11
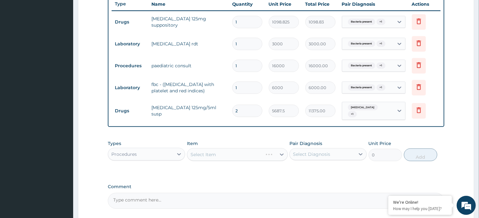
drag, startPoint x: 226, startPoint y: 152, endPoint x: 304, endPoint y: 151, distance: 77.5
click at [227, 152] on div "Select Item" at bounding box center [237, 154] width 101 height 13
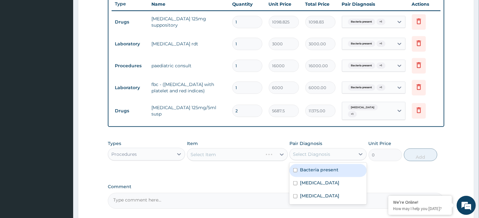
click at [334, 150] on div "Select Diagnosis" at bounding box center [322, 154] width 65 height 10
drag, startPoint x: 331, startPoint y: 166, endPoint x: 326, endPoint y: 179, distance: 13.7
click at [331, 168] on label "Bacteria present" at bounding box center [319, 170] width 38 height 6
checkbox input "true"
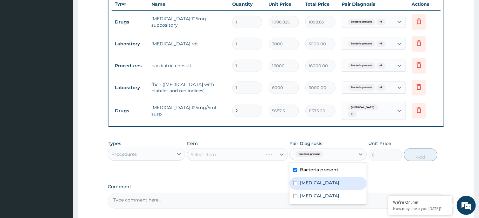
drag, startPoint x: 326, startPoint y: 179, endPoint x: 325, endPoint y: 189, distance: 9.9
click at [326, 180] on div "Malaria" at bounding box center [327, 183] width 77 height 13
checkbox input "true"
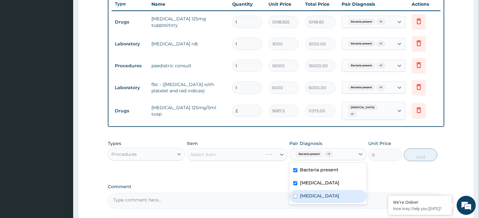
click at [325, 190] on div "Sepsis" at bounding box center [327, 196] width 77 height 13
checkbox input "true"
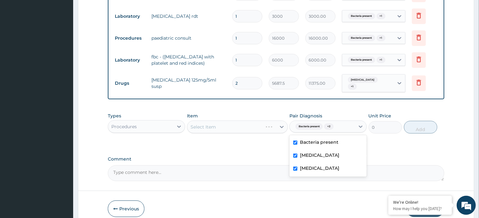
scroll to position [297, 0]
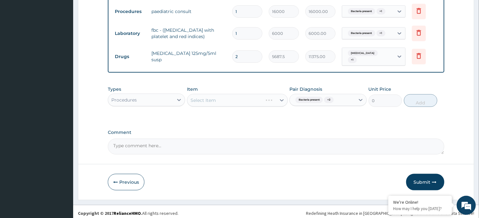
click at [252, 96] on div "Select Item" at bounding box center [237, 100] width 101 height 13
click at [242, 96] on div "Select Item" at bounding box center [231, 100] width 89 height 10
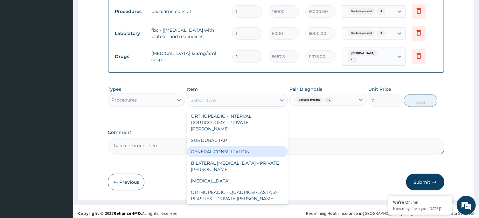
click at [251, 146] on div "GENERAL CONSULTATION" at bounding box center [237, 151] width 101 height 11
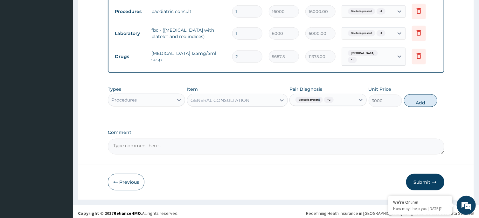
drag, startPoint x: 319, startPoint y: 121, endPoint x: 407, endPoint y: 107, distance: 89.2
click at [421, 98] on button "Add" at bounding box center [421, 100] width 34 height 13
type input "0"
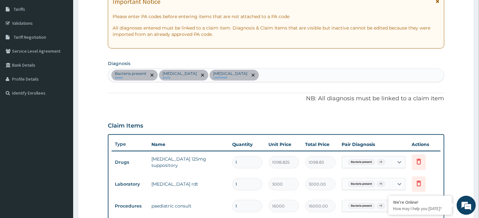
scroll to position [0, 0]
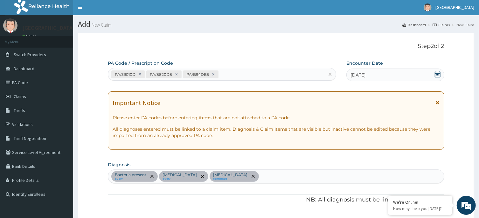
drag, startPoint x: 259, startPoint y: 32, endPoint x: 259, endPoint y: 37, distance: 5.1
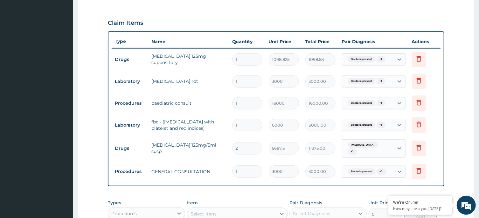
scroll to position [319, 0]
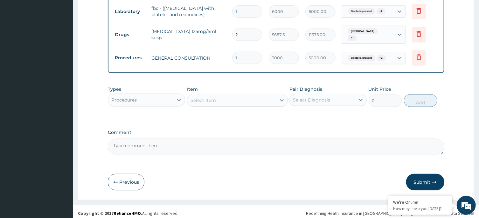
click at [423, 174] on button "Submit" at bounding box center [425, 182] width 38 height 17
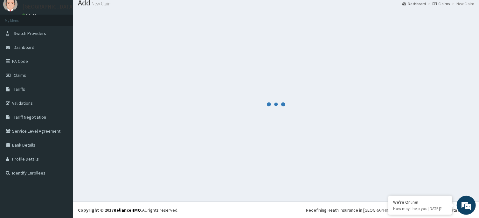
scroll to position [22, 0]
